Goal: Task Accomplishment & Management: Manage account settings

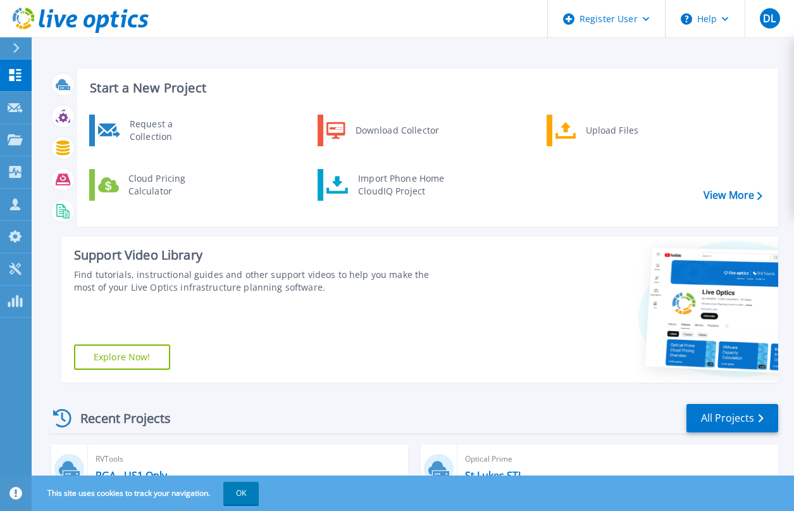
scroll to position [63, 0]
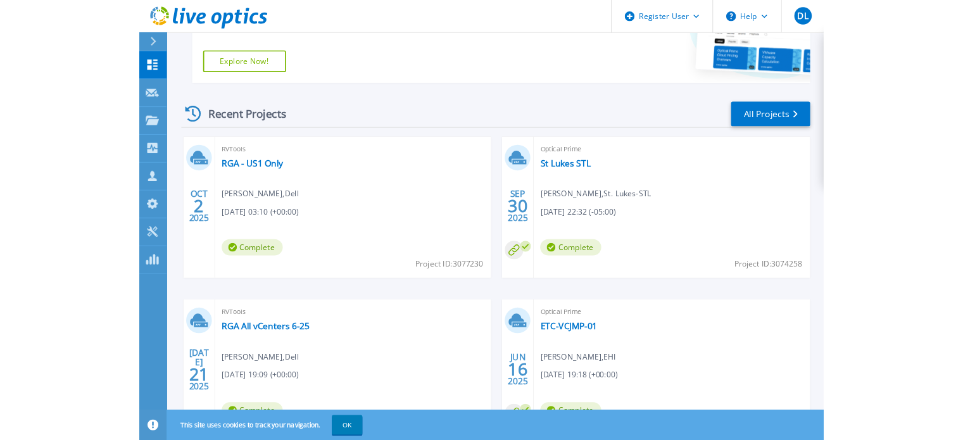
scroll to position [190, 0]
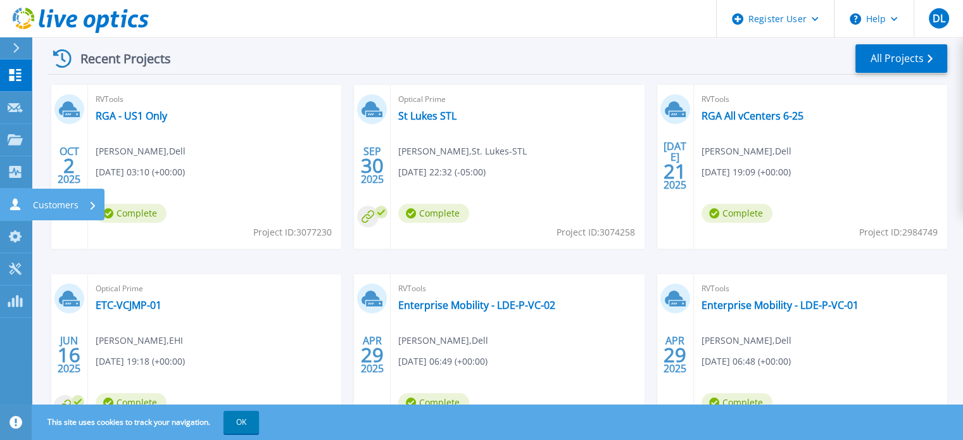
click at [8, 202] on icon at bounding box center [15, 204] width 15 height 12
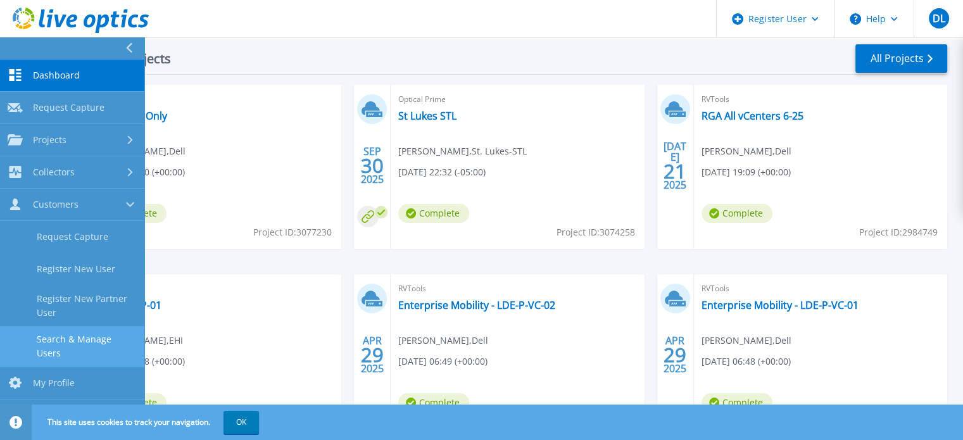
click at [81, 342] on link "Search & Manage Users" at bounding box center [72, 346] width 144 height 41
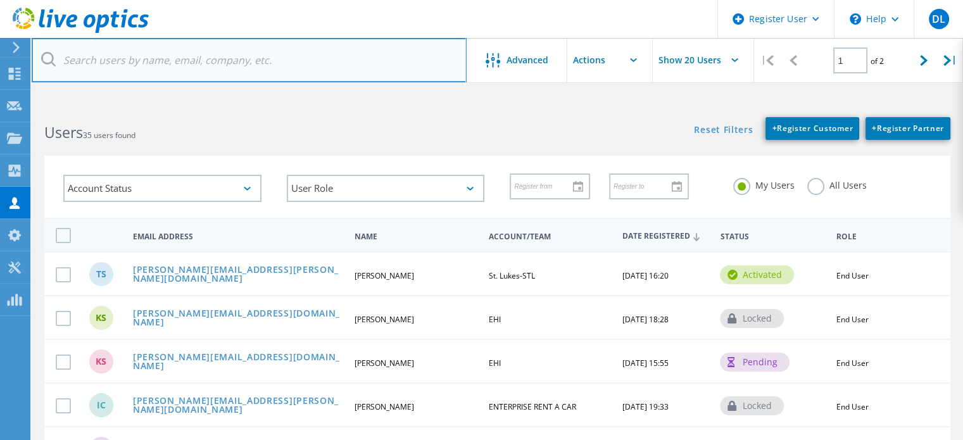
click at [217, 63] on input "text" at bounding box center [249, 60] width 435 height 44
type input "Joseph.Stefanko@stlukes-stl.com"
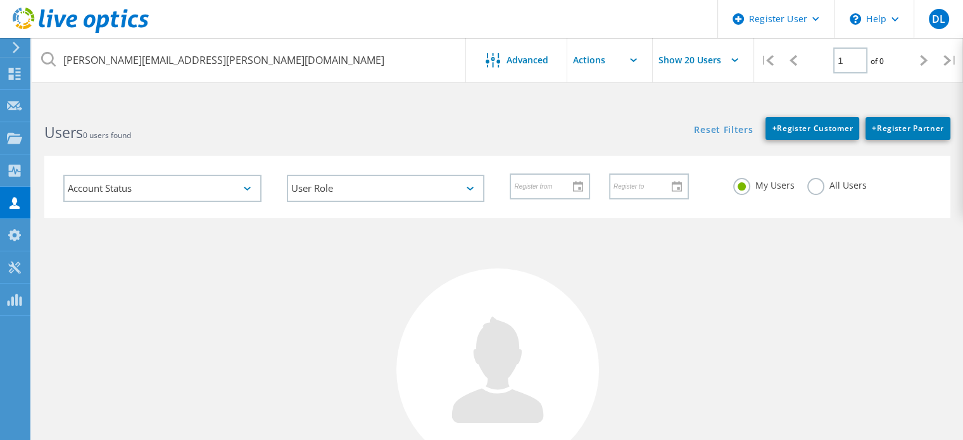
click at [821, 189] on label "All Users" at bounding box center [836, 184] width 59 height 12
click at [0, 0] on input "All Users" at bounding box center [0, 0] width 0 height 0
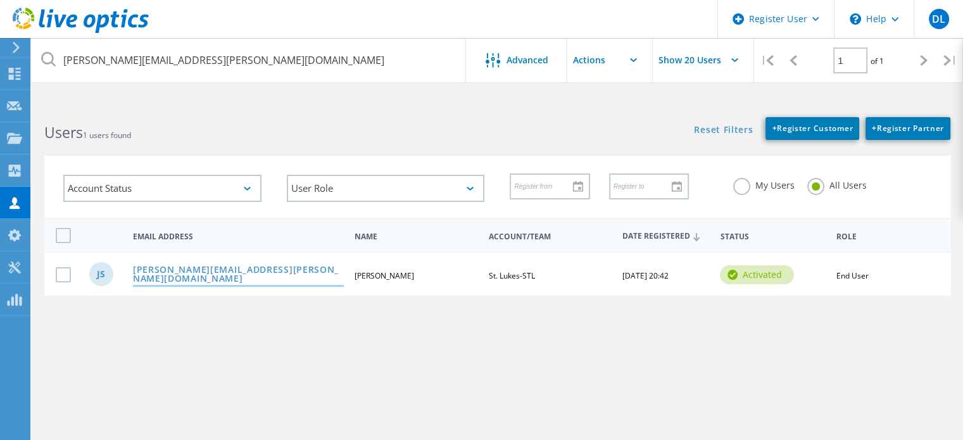
click at [201, 271] on link "Joseph.Stefanko@stlukes-stl.com" at bounding box center [238, 275] width 211 height 20
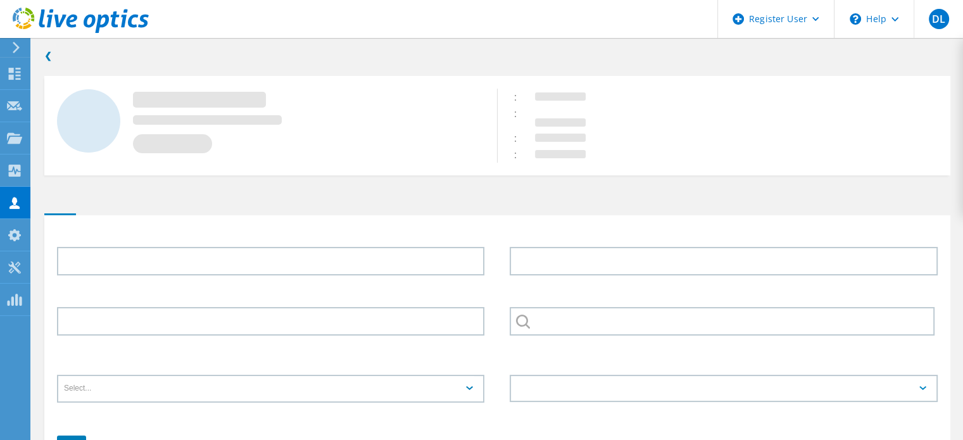
type input "Joseph"
type input "Stefanko"
type input "St. Lukes-STL"
type input "English"
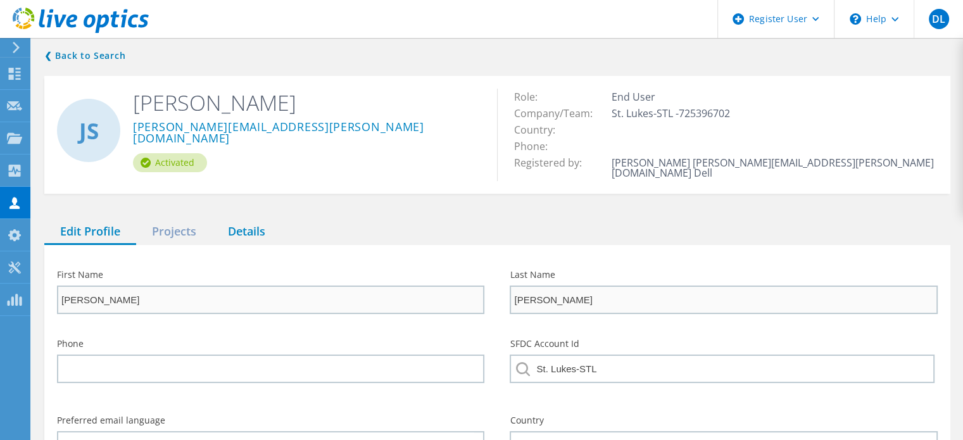
click at [248, 227] on div "Details" at bounding box center [246, 232] width 69 height 26
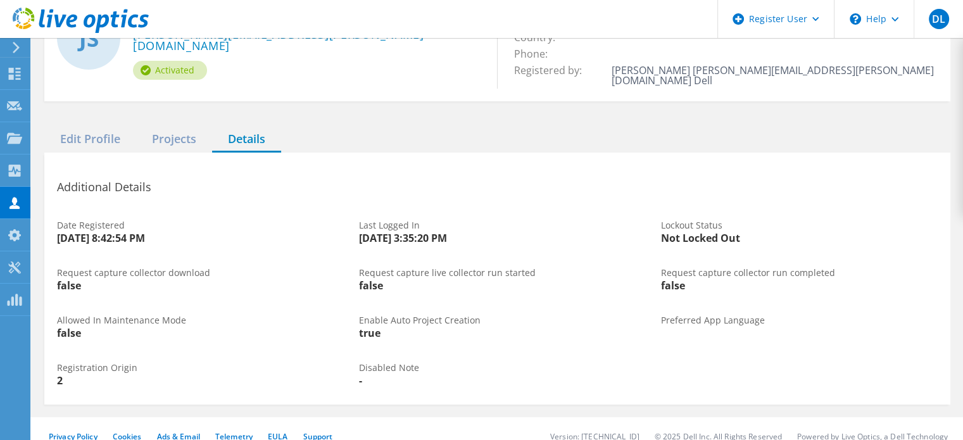
scroll to position [97, 0]
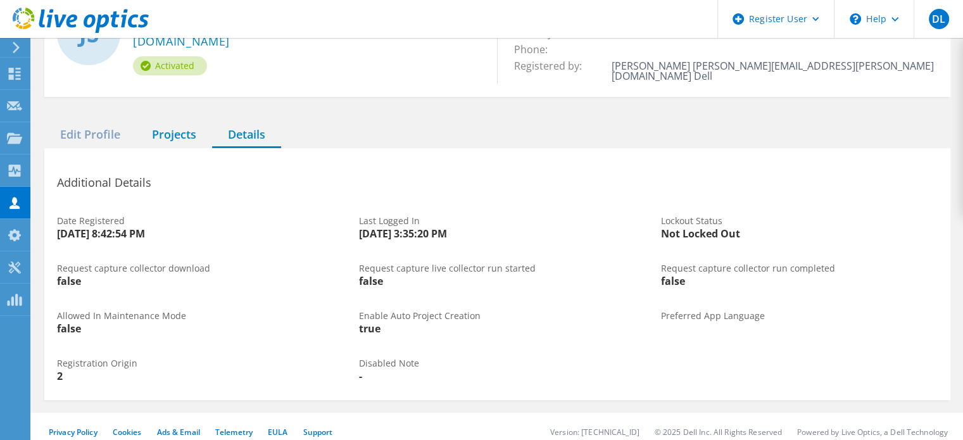
click at [161, 129] on div "Projects" at bounding box center [174, 135] width 76 height 26
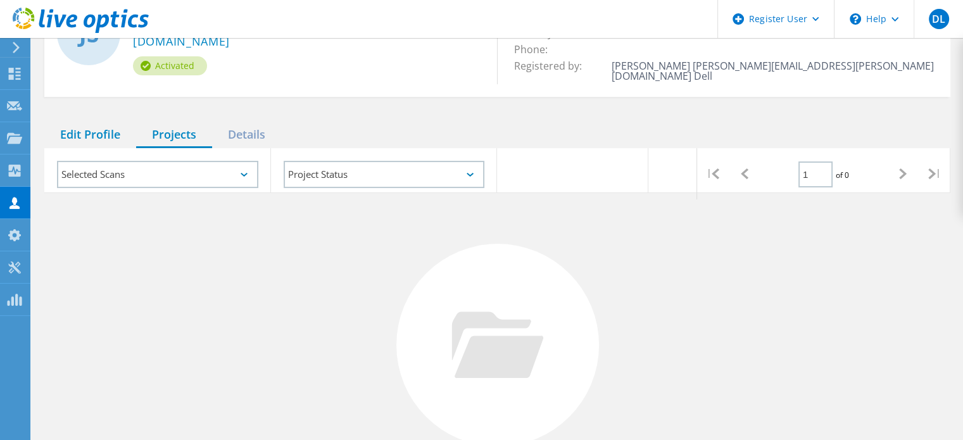
click at [104, 122] on div "Edit Profile" at bounding box center [90, 135] width 92 height 26
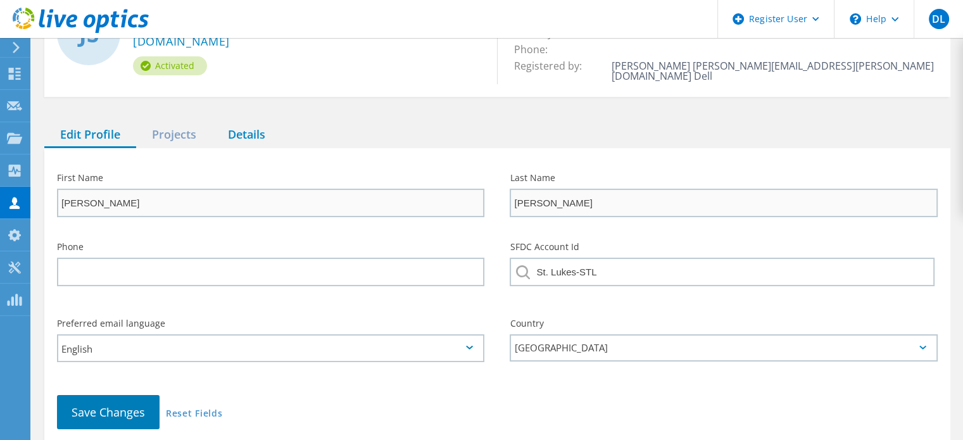
click at [236, 124] on div "Details" at bounding box center [246, 135] width 69 height 26
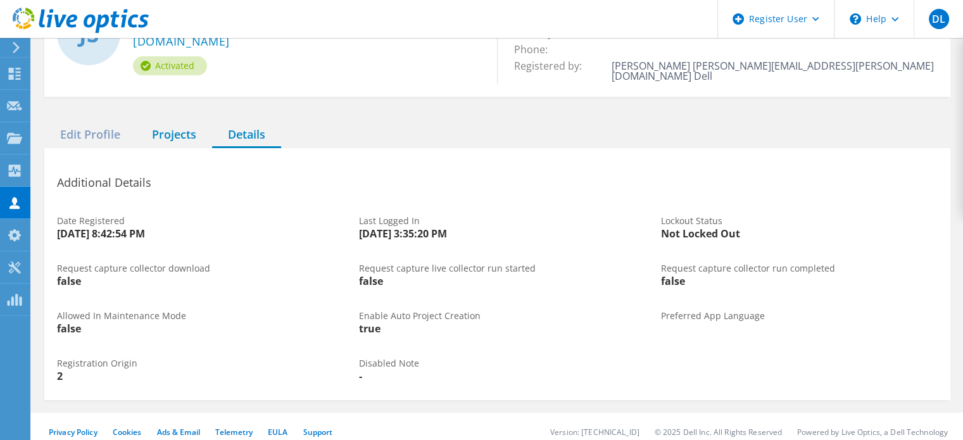
click at [158, 123] on div "Projects" at bounding box center [174, 135] width 76 height 26
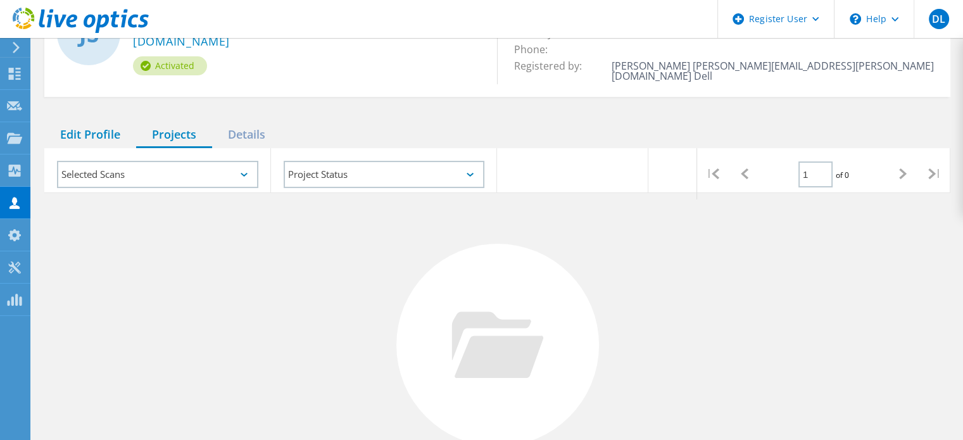
click at [66, 126] on div "Edit Profile" at bounding box center [90, 135] width 92 height 26
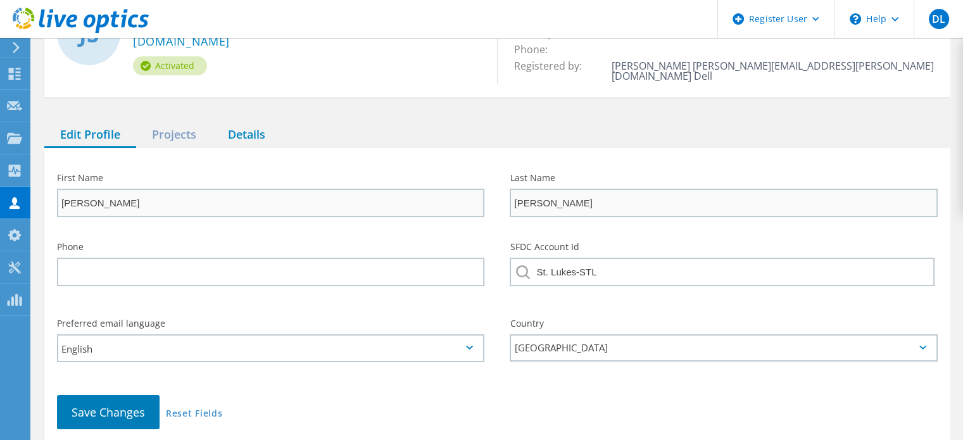
click at [235, 122] on div "Details" at bounding box center [246, 135] width 69 height 26
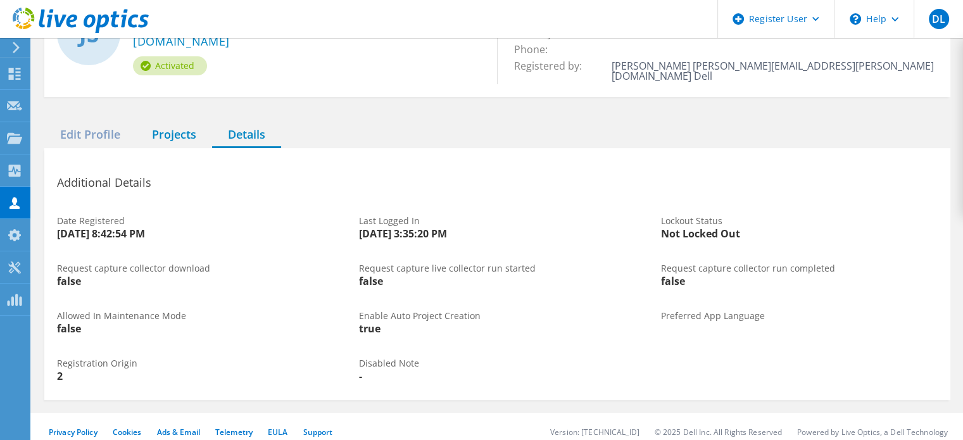
click at [190, 126] on div "Projects" at bounding box center [174, 135] width 76 height 26
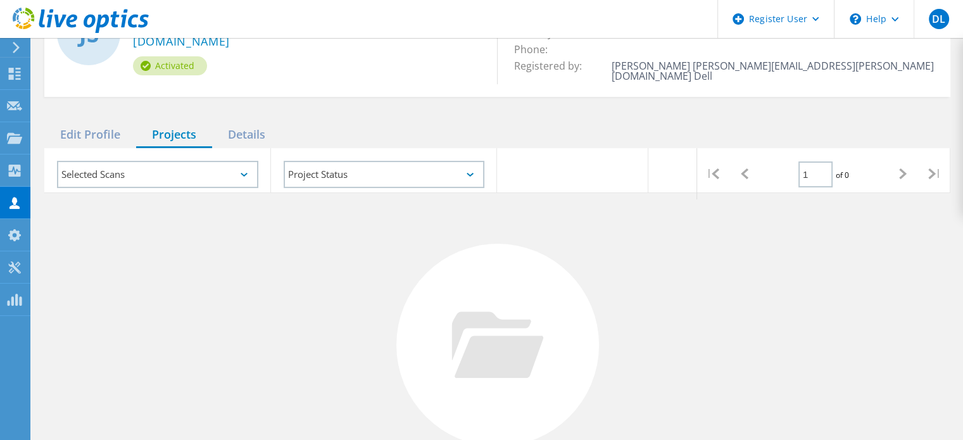
click at [352, 122] on div "Edit Profile Projects Details" at bounding box center [497, 135] width 906 height 26
click at [901, 168] on icon at bounding box center [903, 173] width 8 height 11
click at [752, 164] on div at bounding box center [744, 173] width 32 height 51
click at [263, 122] on div "Details" at bounding box center [246, 135] width 69 height 26
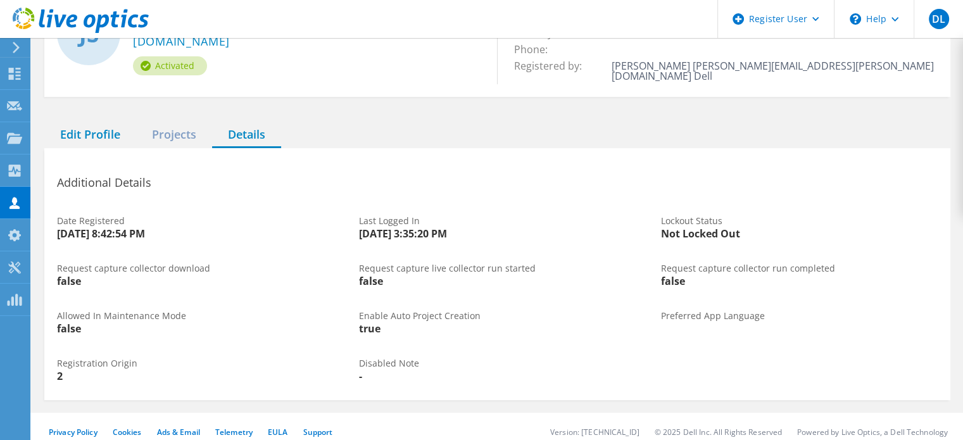
click at [125, 123] on div "Edit Profile" at bounding box center [90, 135] width 92 height 26
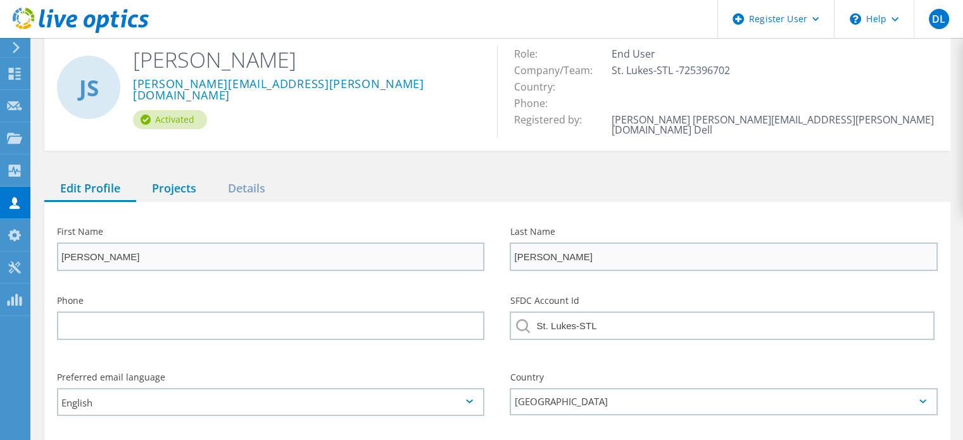
scroll to position [0, 0]
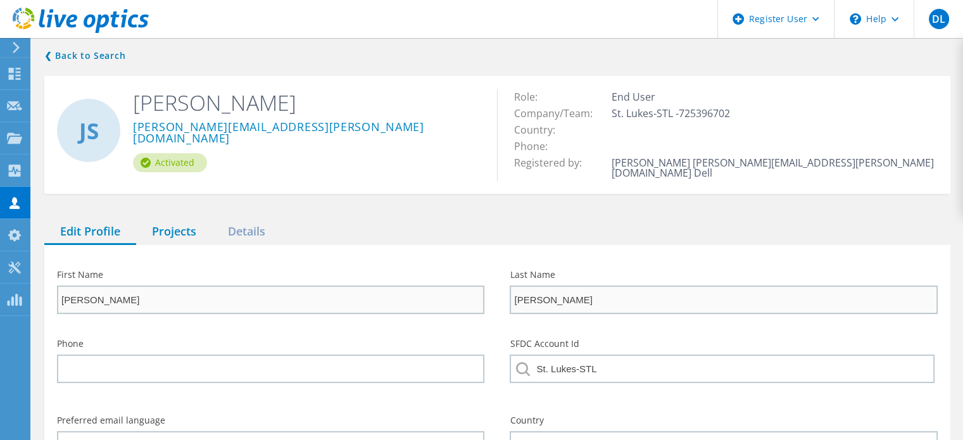
click at [159, 220] on div "Projects" at bounding box center [174, 232] width 76 height 26
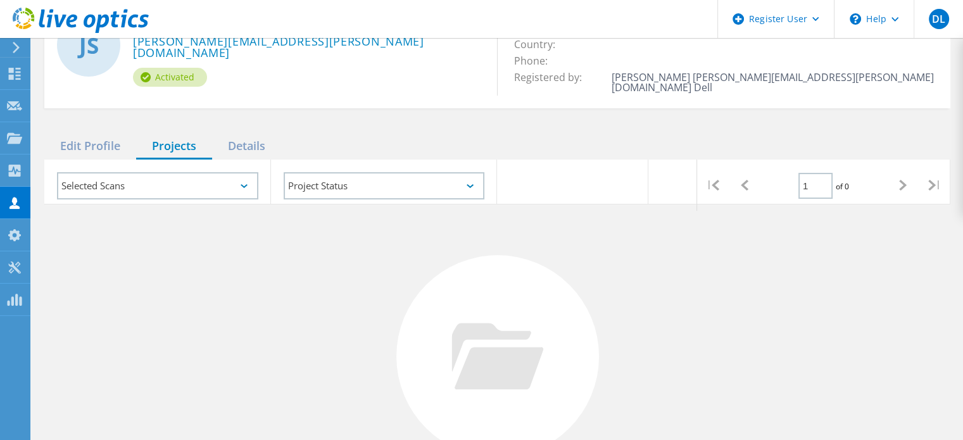
scroll to position [190, 0]
